Goal: Information Seeking & Learning: Learn about a topic

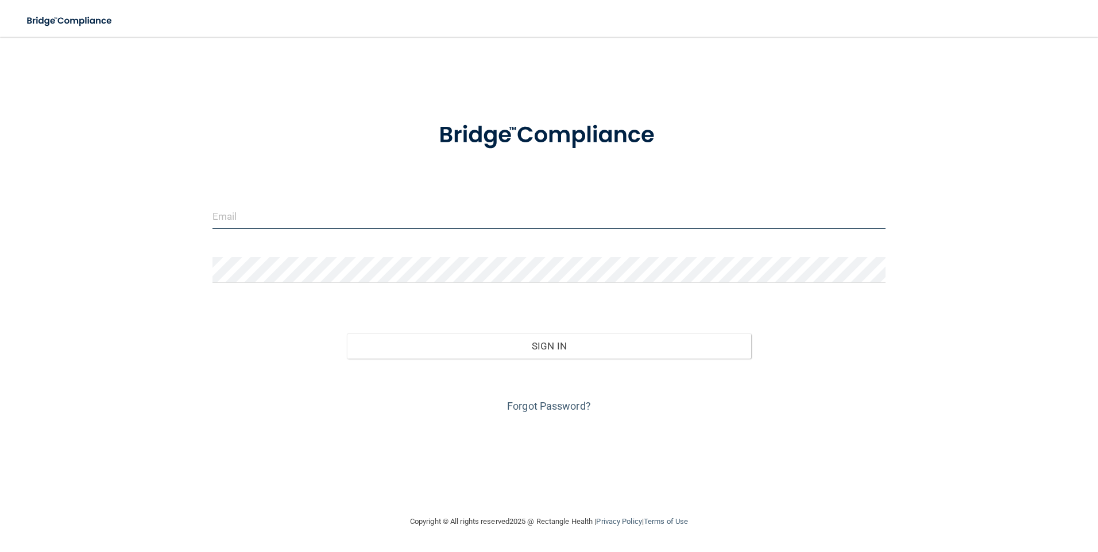
click at [392, 220] on input "email" at bounding box center [548, 216] width 673 height 26
type input "[PERSON_NAME][EMAIL_ADDRESS][PERSON_NAME][DOMAIN_NAME]"
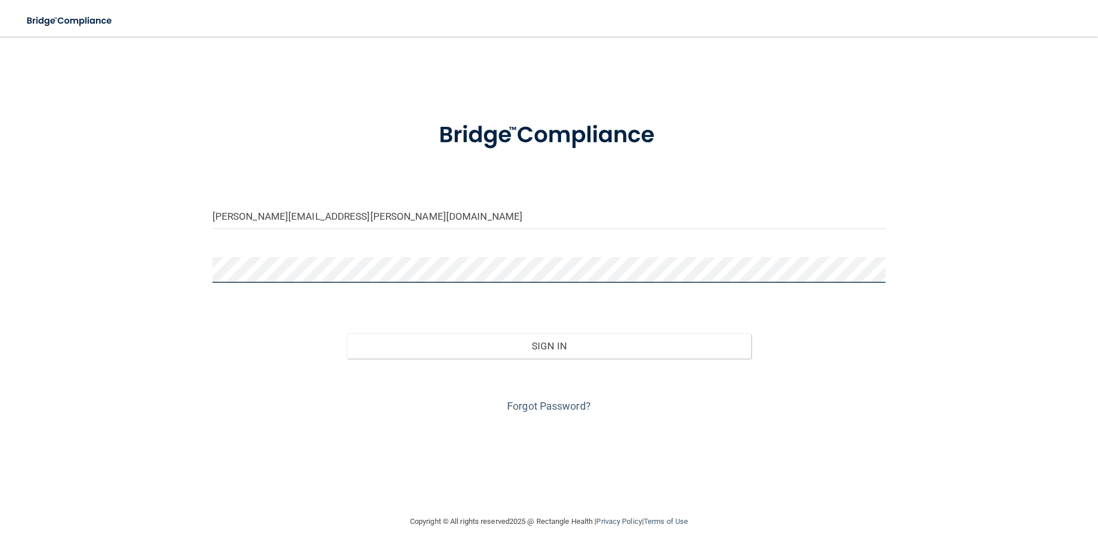
click at [347, 334] on button "Sign In" at bounding box center [549, 346] width 404 height 25
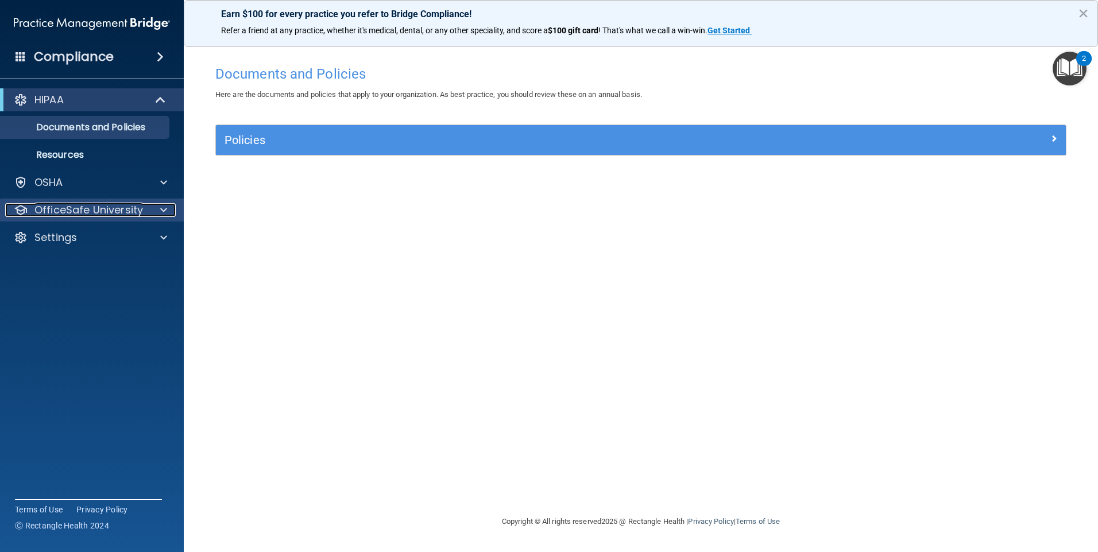
click at [174, 215] on div at bounding box center [162, 210] width 29 height 14
click at [150, 206] on div at bounding box center [162, 210] width 29 height 14
click at [104, 203] on p "OfficeSafe University" at bounding box center [88, 210] width 109 height 14
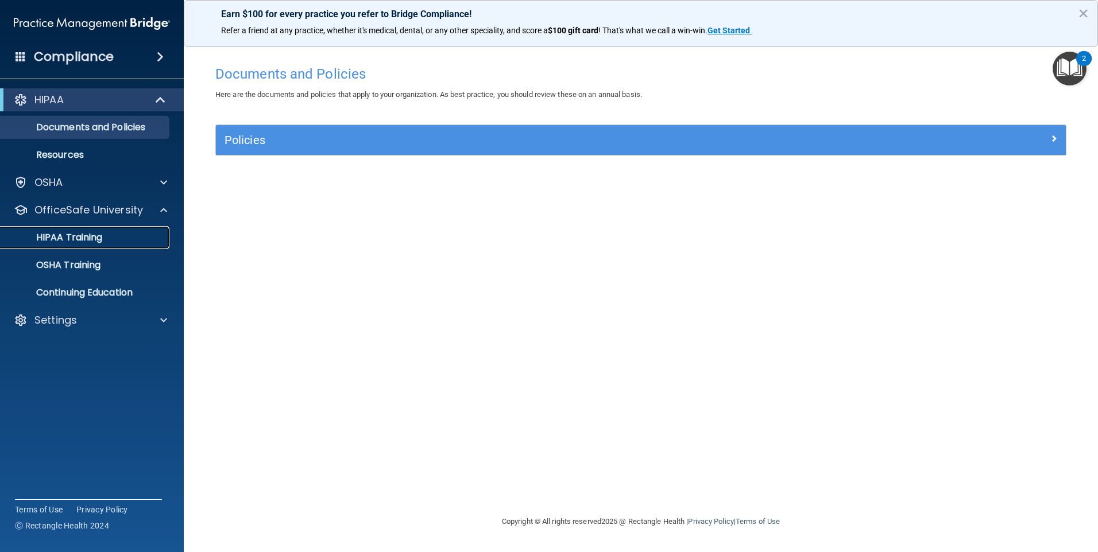
click at [72, 242] on p "HIPAA Training" at bounding box center [54, 237] width 95 height 11
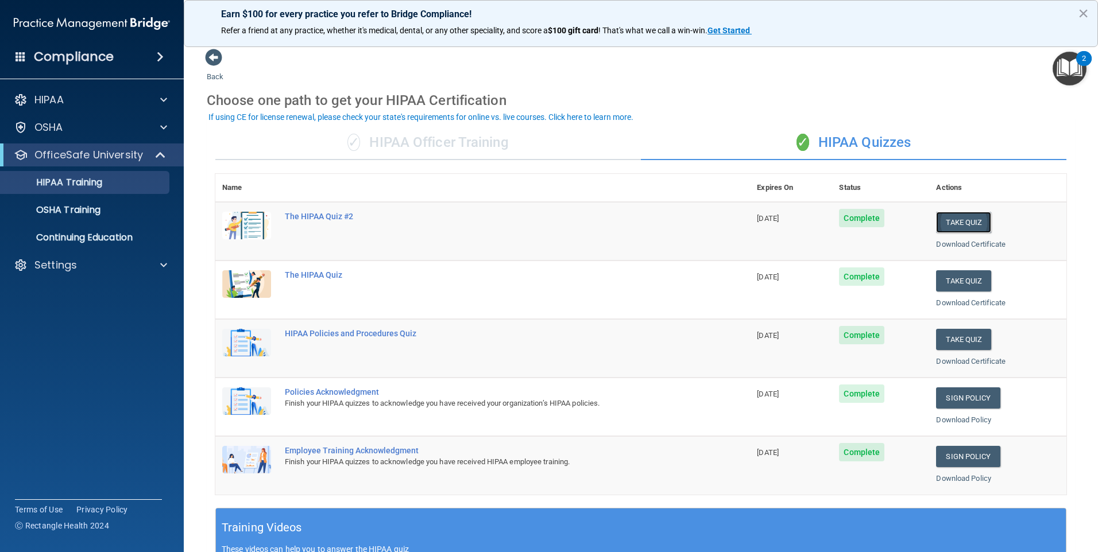
click at [966, 218] on button "Take Quiz" at bounding box center [963, 222] width 55 height 21
